Goal: Find specific page/section: Find specific page/section

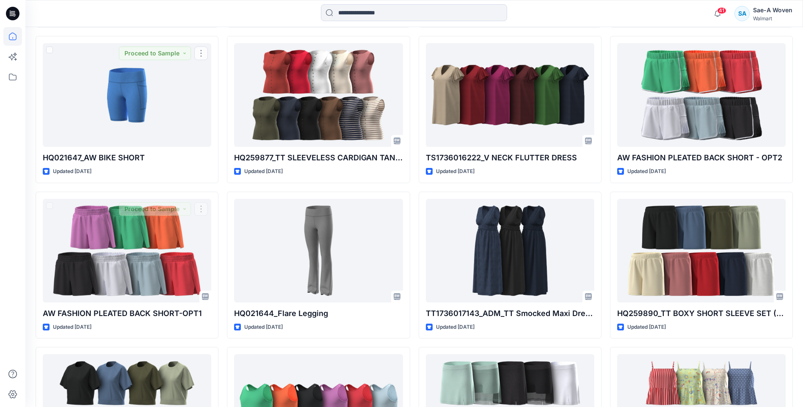
scroll to position [1025, 0]
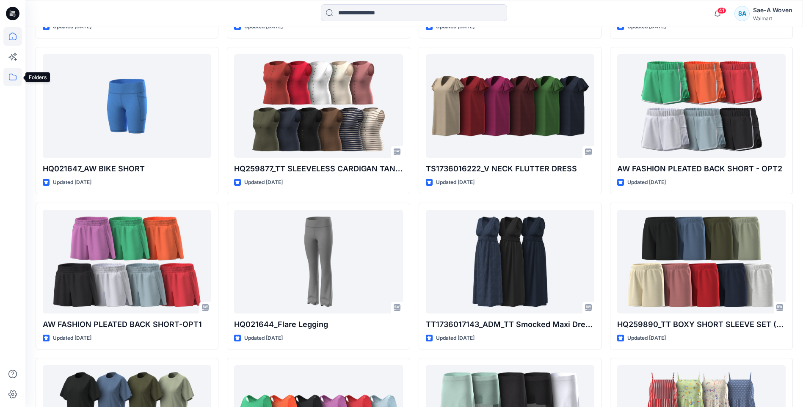
click at [13, 75] on icon at bounding box center [13, 77] width 8 height 7
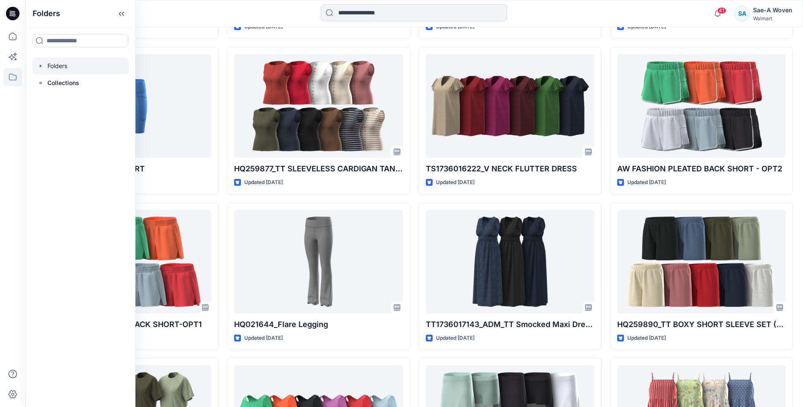
click at [71, 66] on div at bounding box center [80, 66] width 97 height 17
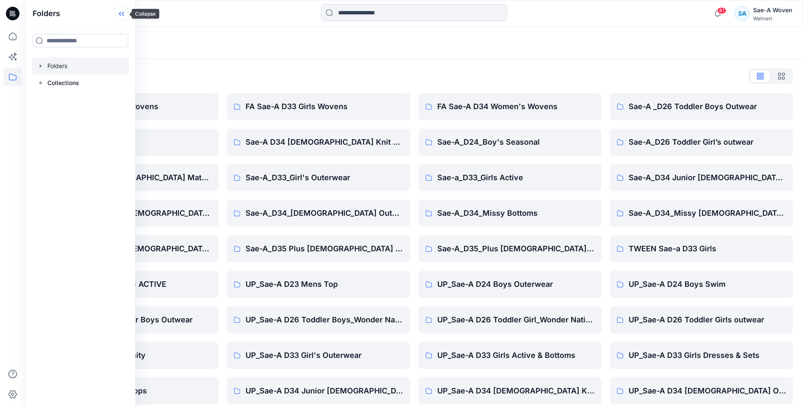
click at [122, 15] on icon at bounding box center [122, 14] width 14 height 14
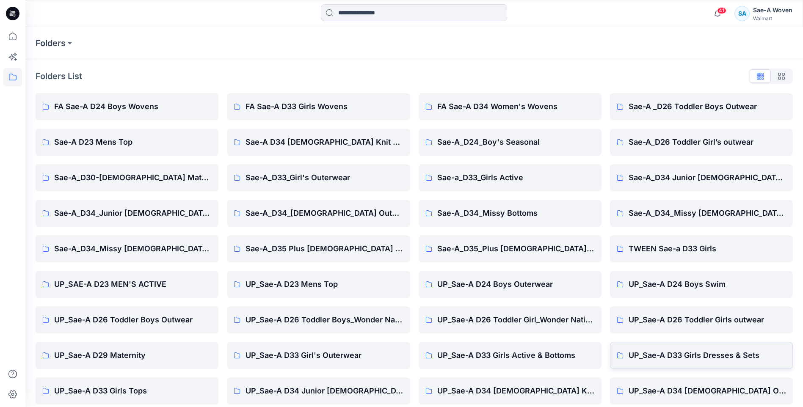
click at [670, 354] on p "UP_Sae-A D33 Girls Dresses & Sets" at bounding box center [708, 356] width 158 height 12
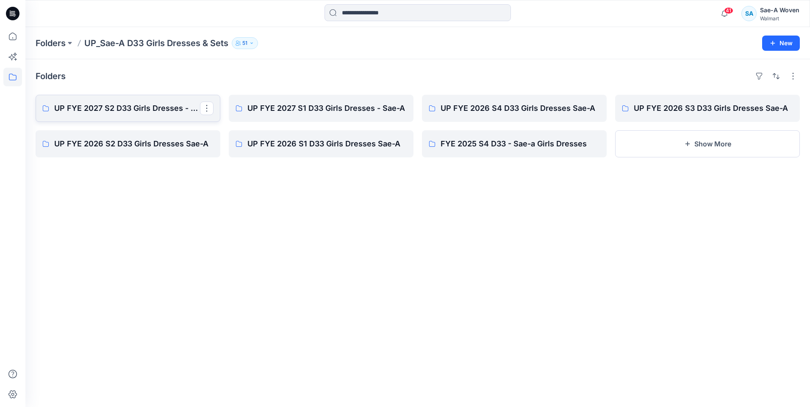
click at [158, 114] on p "UP FYE 2027 S2 D33 Girls Dresses - Sae-A" at bounding box center [127, 108] width 146 height 12
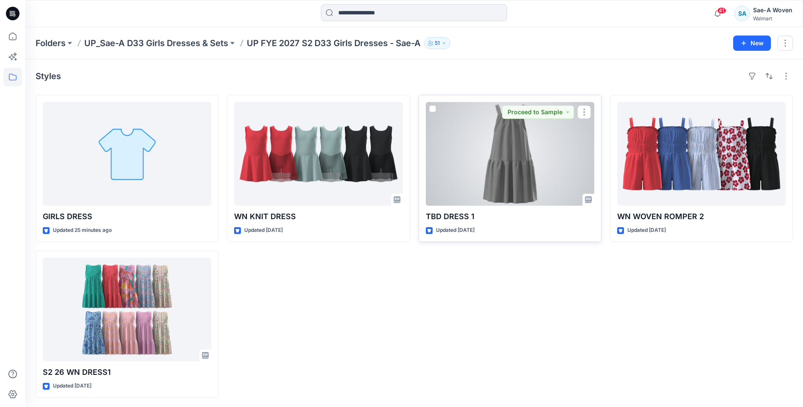
click at [507, 145] on div at bounding box center [510, 154] width 169 height 104
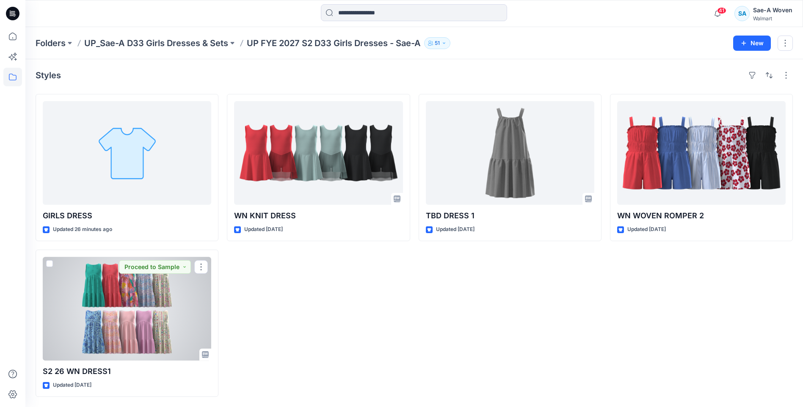
click at [104, 307] on div at bounding box center [127, 309] width 169 height 104
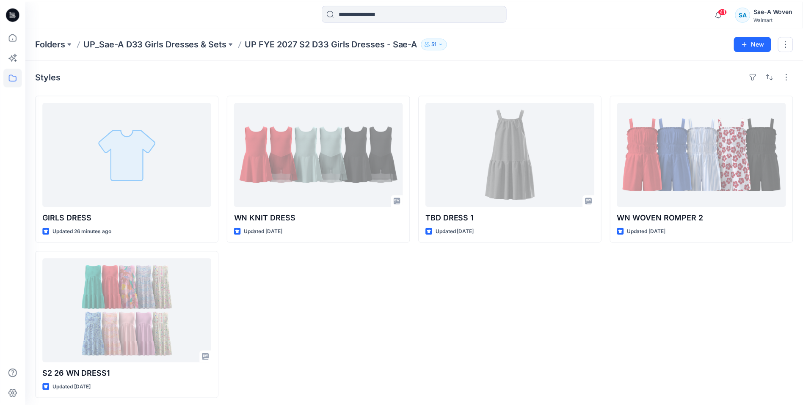
scroll to position [1, 0]
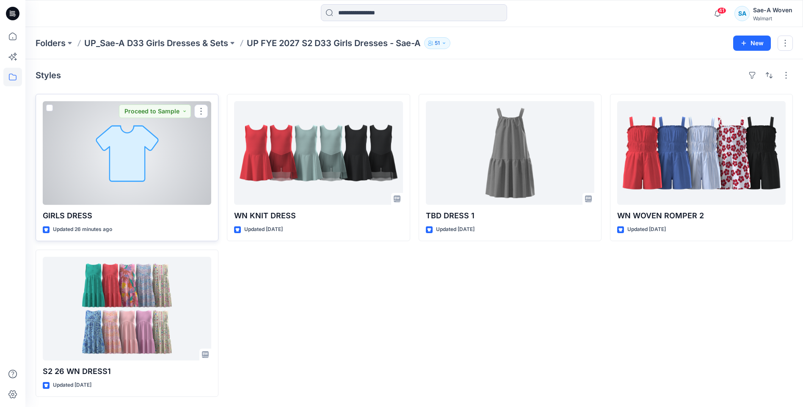
click at [137, 186] on div at bounding box center [127, 153] width 169 height 104
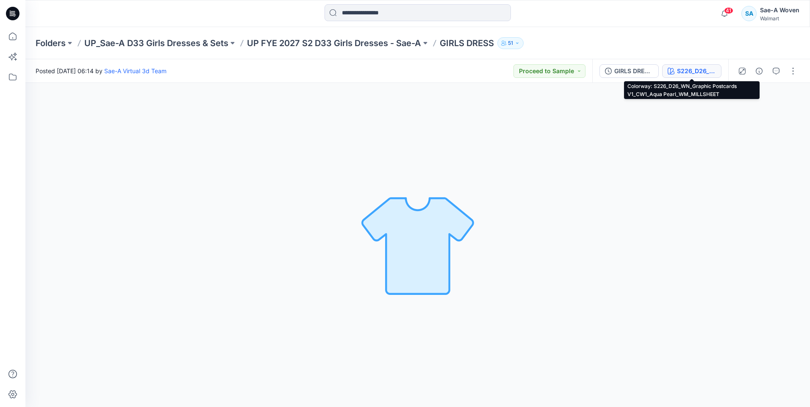
click at [683, 68] on div "S226_D26_WN_Graphic Postcards V1_CW1_Aqua Pearl_WM_MILLSHEET" at bounding box center [696, 70] width 39 height 9
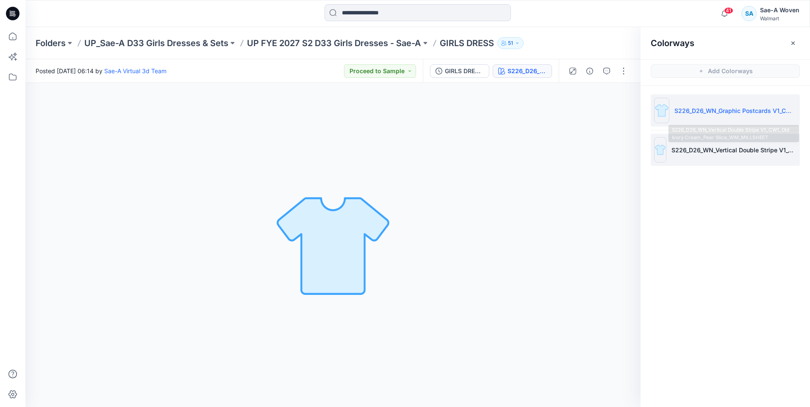
click at [691, 152] on p "S226_D26_WN_Vertical Double Stripe V1_CW1_Old Ivory Cream_Pear Slice_WM_MILLSHE…" at bounding box center [733, 150] width 125 height 9
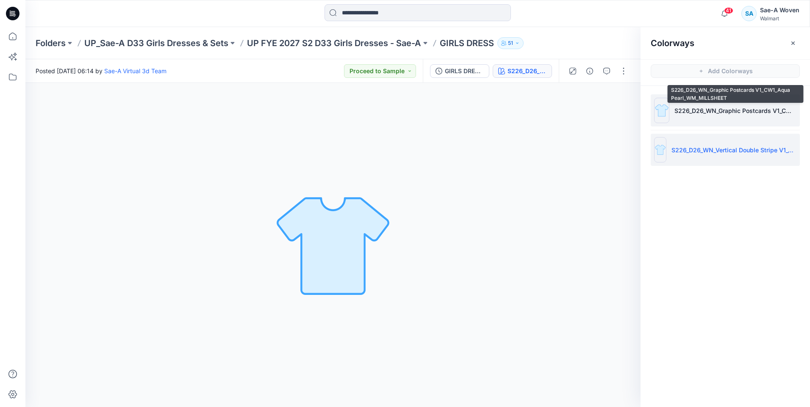
click at [695, 113] on p "S226_D26_WN_Graphic Postcards V1_CW1_Aqua Pearl_WM_MILLSHEET" at bounding box center [735, 110] width 122 height 9
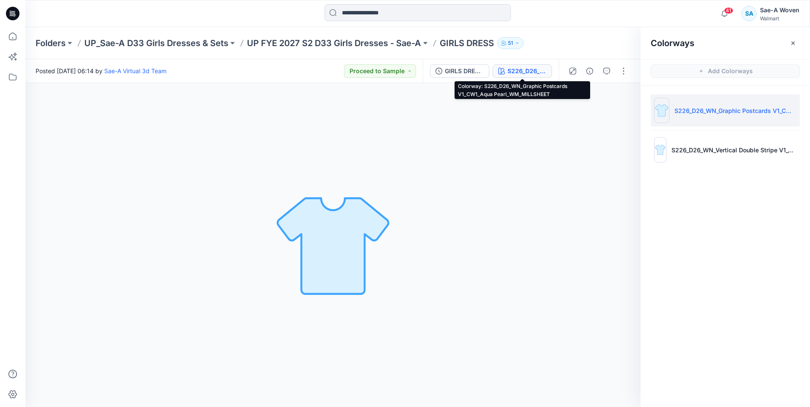
click at [505, 72] on button "S226_D26_WN_Graphic Postcards V1_CW1_Aqua Pearl_WM_MILLSHEET" at bounding box center [522, 71] width 59 height 14
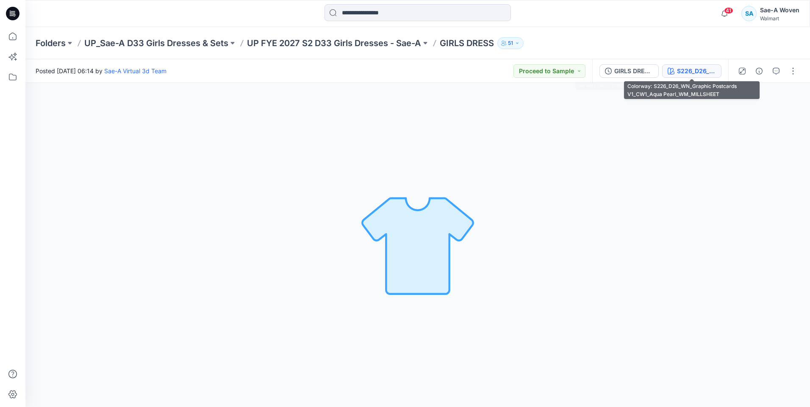
click at [687, 76] on button "S226_D26_WN_Graphic Postcards V1_CW1_Aqua Pearl_WM_MILLSHEET" at bounding box center [691, 71] width 59 height 14
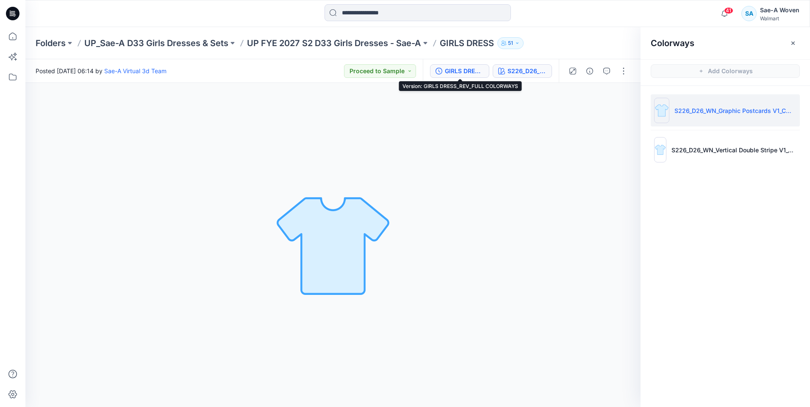
click at [466, 71] on div "GIRLS DRESS_REV_FULL COLORWAYS" at bounding box center [464, 70] width 39 height 9
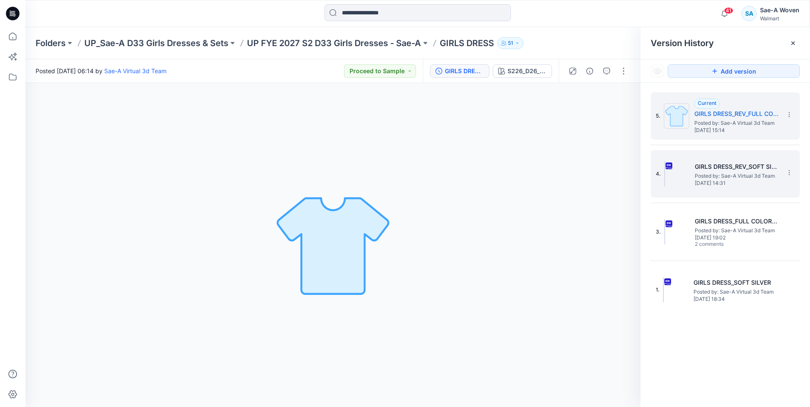
click at [730, 170] on h5 "GIRLS DRESS_REV_SOFT SILVER" at bounding box center [737, 167] width 85 height 10
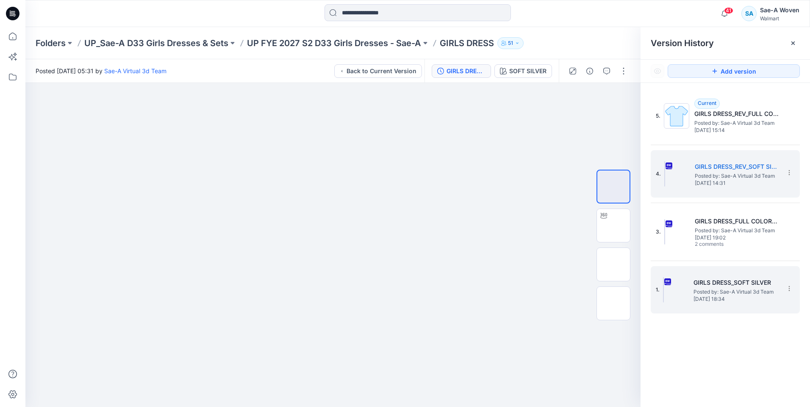
click at [727, 292] on span "Posted by: Sae-A Virtual 3d Team" at bounding box center [735, 292] width 85 height 8
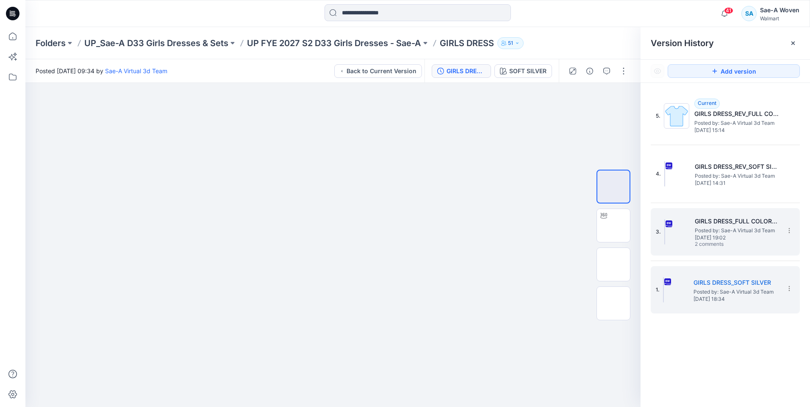
click at [665, 234] on img at bounding box center [664, 231] width 1 height 25
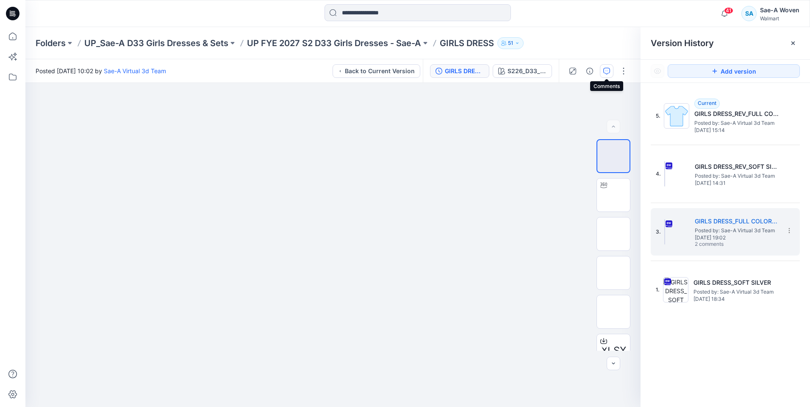
click at [608, 73] on icon "button" at bounding box center [606, 71] width 7 height 7
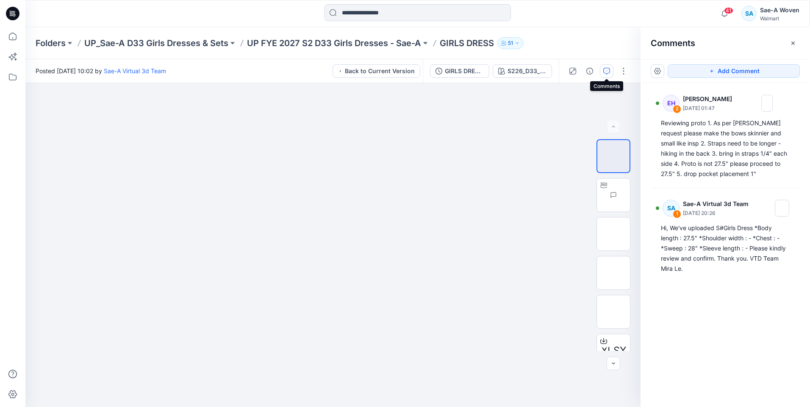
click at [702, 48] on div "Comments" at bounding box center [724, 43] width 169 height 32
